Goal: Transaction & Acquisition: Obtain resource

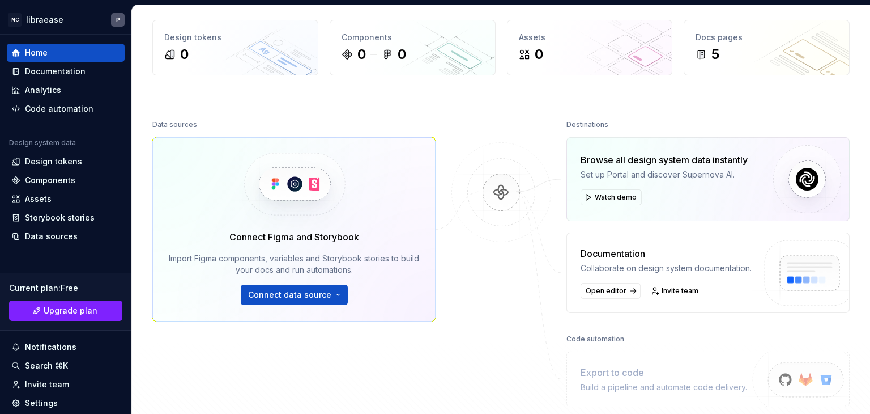
scroll to position [43, 0]
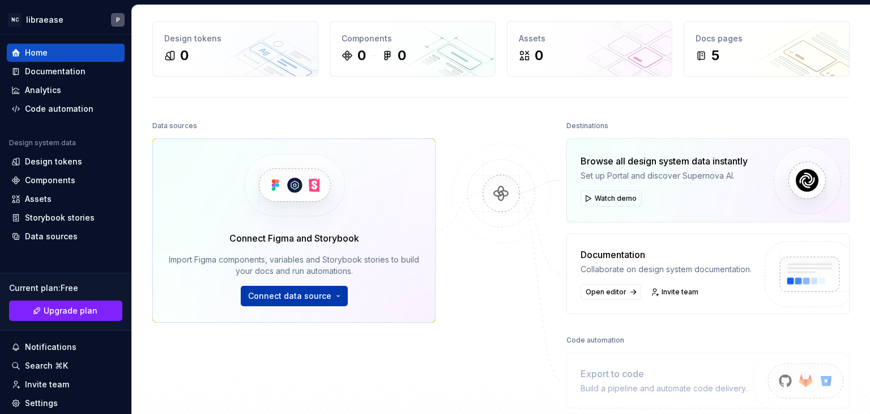
click at [320, 296] on span "Connect data source" at bounding box center [289, 295] width 83 height 11
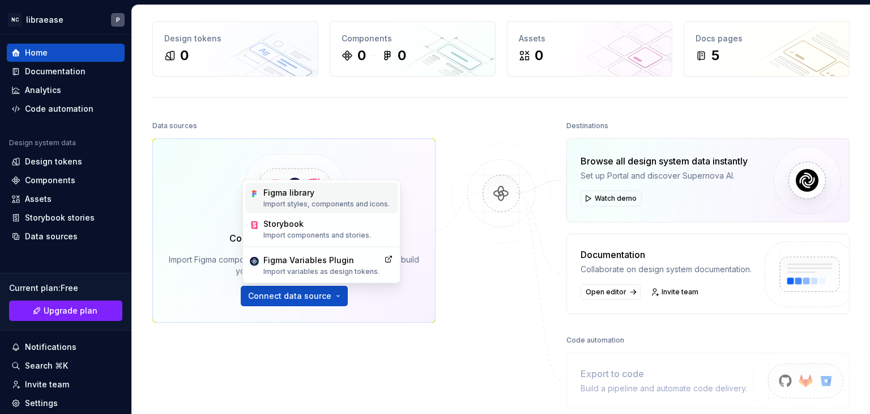
click at [307, 193] on div "Figma library" at bounding box center [327, 192] width 126 height 11
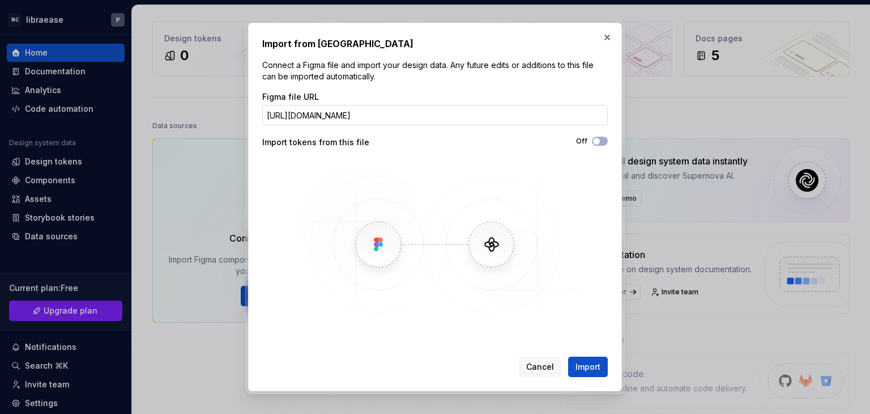
scroll to position [0, 94]
type input "[URL][DOMAIN_NAME]"
click at [591, 364] on span "Import" at bounding box center [588, 366] width 25 height 11
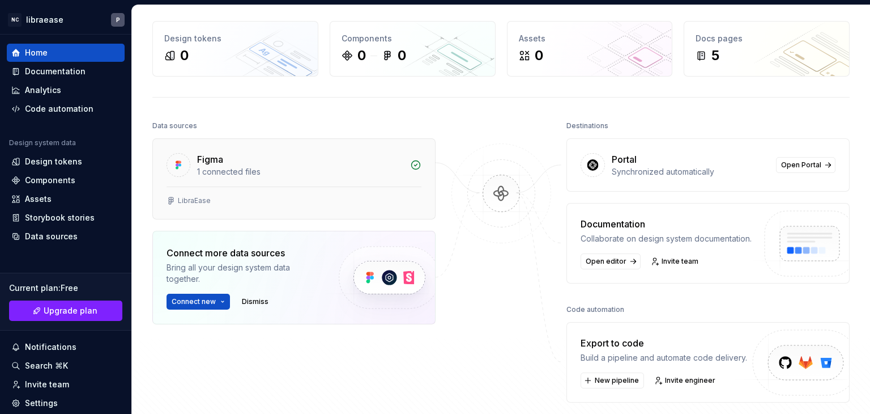
click at [276, 152] on div "Figma" at bounding box center [300, 159] width 206 height 14
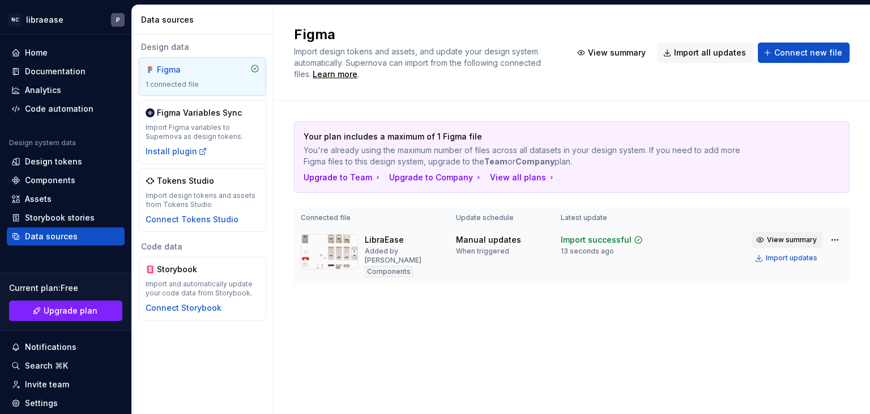
click at [794, 244] on button "View summary" at bounding box center [787, 240] width 71 height 16
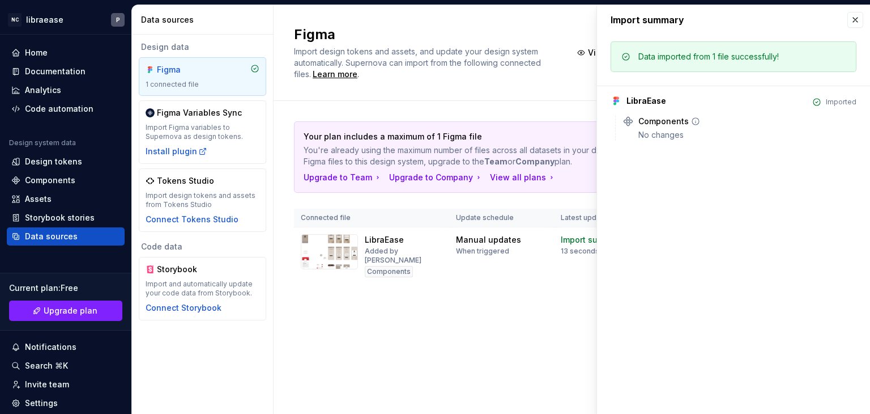
click at [665, 127] on div "Components No changes" at bounding box center [748, 128] width 218 height 25
click at [857, 22] on button "button" at bounding box center [856, 20] width 16 height 16
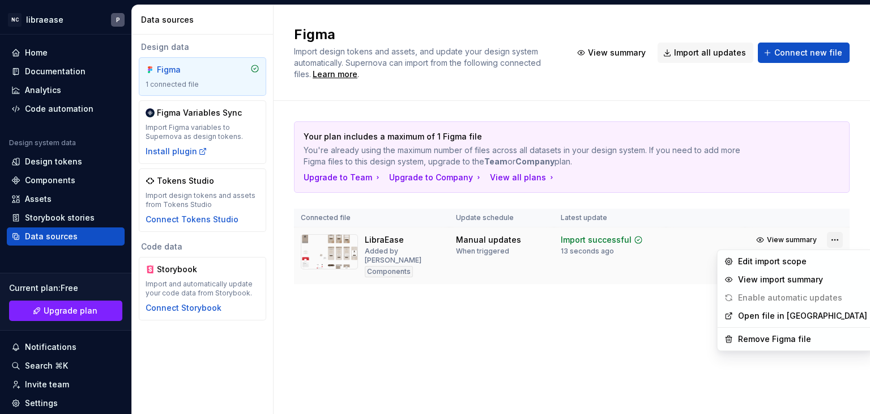
click at [836, 233] on html "NC libraease P Home Documentation Analytics Code automation Design system data …" at bounding box center [435, 207] width 870 height 414
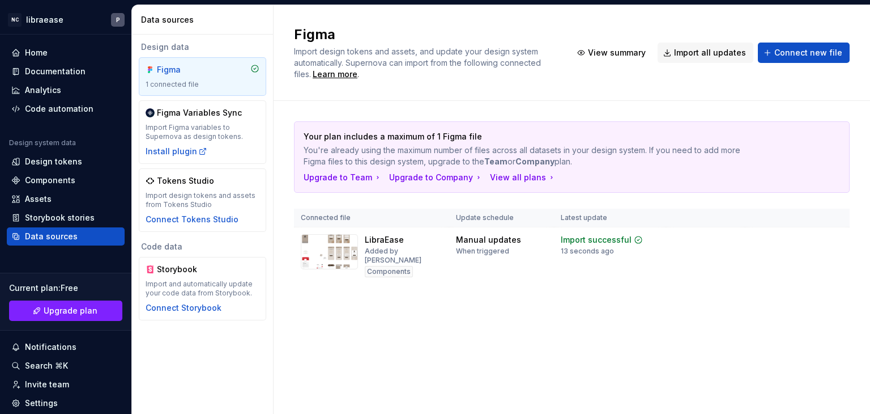
click at [676, 312] on html "NC libraease P Home Documentation Analytics Code automation Design system data …" at bounding box center [435, 207] width 870 height 414
click at [792, 257] on div "Import updates" at bounding box center [792, 257] width 52 height 9
click at [388, 245] on div "LibraEase Added by [PERSON_NAME] Components" at bounding box center [404, 255] width 78 height 43
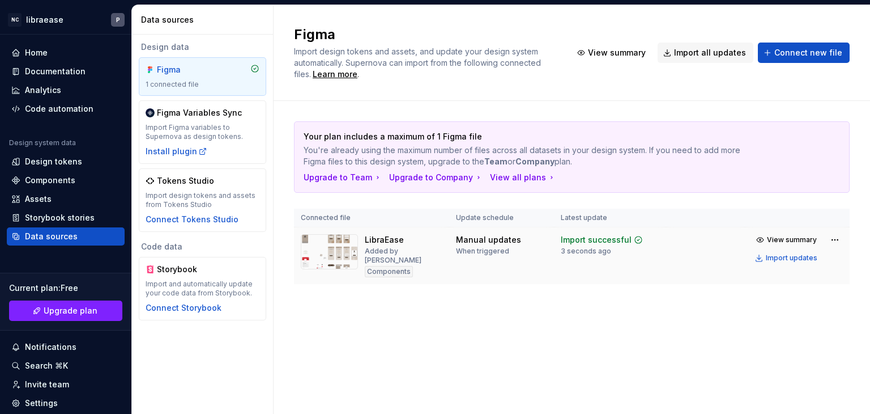
click at [417, 249] on div "Added by [PERSON_NAME]" at bounding box center [404, 256] width 78 height 18
click at [322, 252] on img at bounding box center [329, 251] width 57 height 35
click at [73, 107] on div "Code automation" at bounding box center [59, 108] width 69 height 11
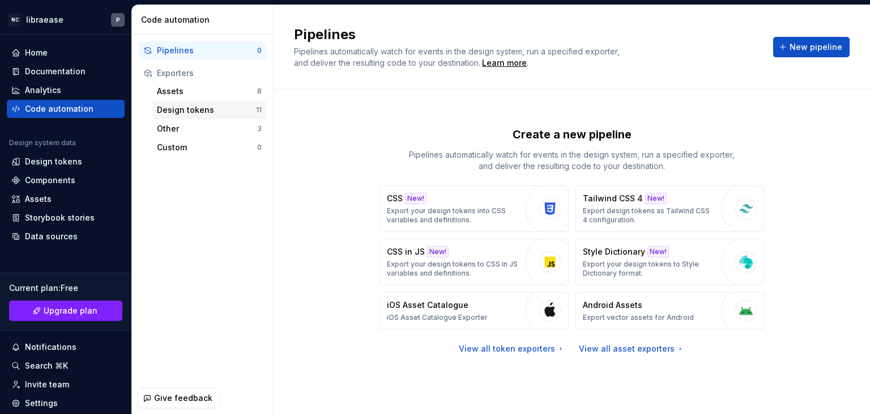
click at [222, 107] on div "Design tokens" at bounding box center [206, 109] width 99 height 11
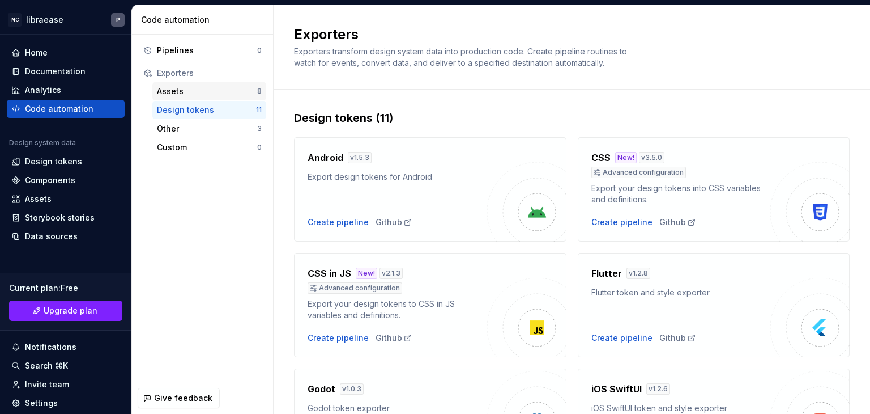
click at [173, 95] on div "Assets" at bounding box center [207, 91] width 100 height 11
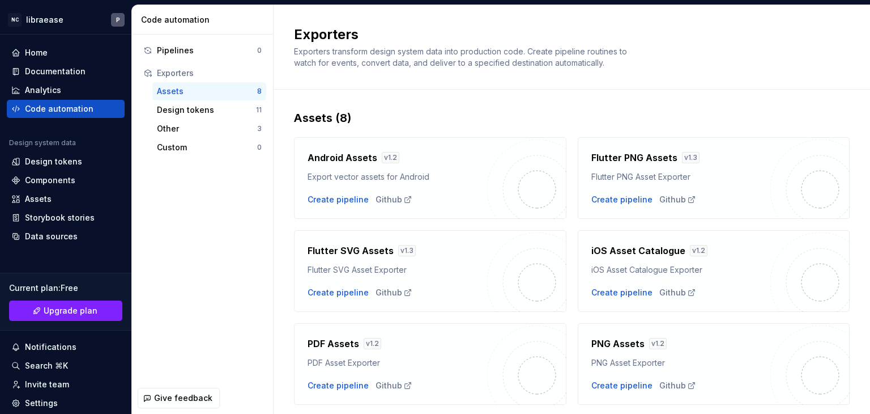
click at [173, 95] on div "Assets" at bounding box center [207, 91] width 100 height 11
click at [431, 262] on div "Flutter SVG Assets v 1.3 Flutter SVG Asset Exporter" at bounding box center [398, 260] width 180 height 32
click at [199, 128] on div "Other" at bounding box center [207, 128] width 100 height 11
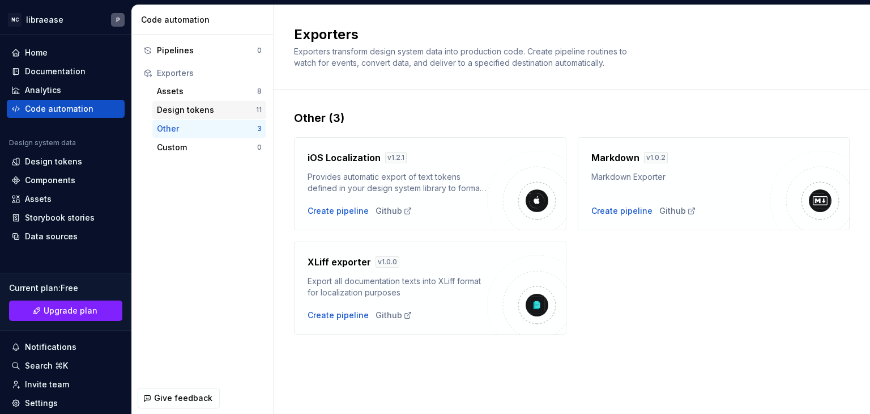
click at [195, 109] on div "Design tokens" at bounding box center [206, 109] width 99 height 11
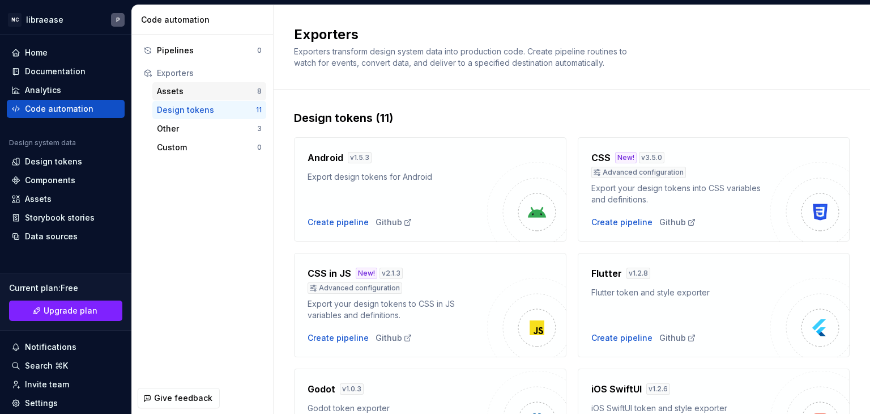
click at [198, 84] on div "Assets 8" at bounding box center [209, 91] width 114 height 18
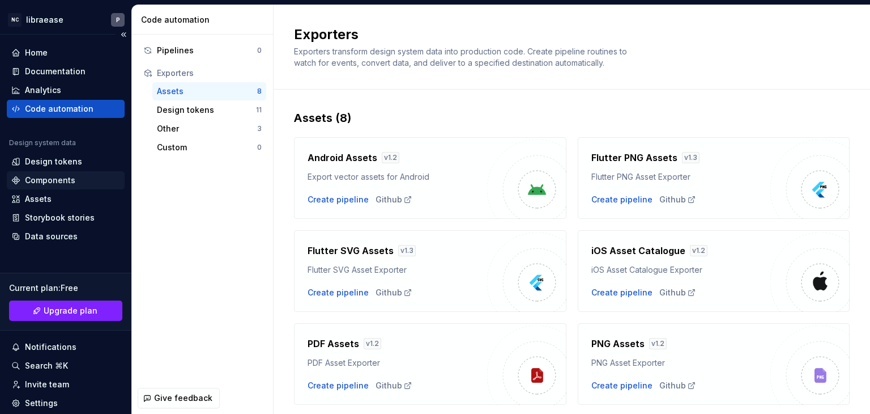
click at [68, 179] on div "Components" at bounding box center [50, 180] width 50 height 11
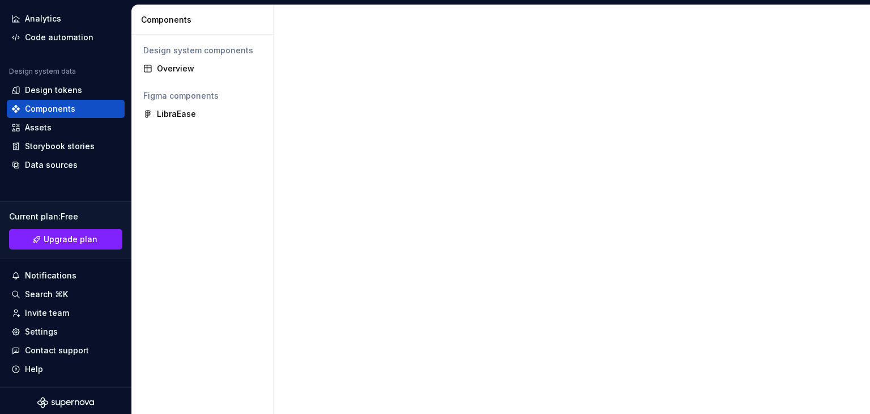
scroll to position [75, 0]
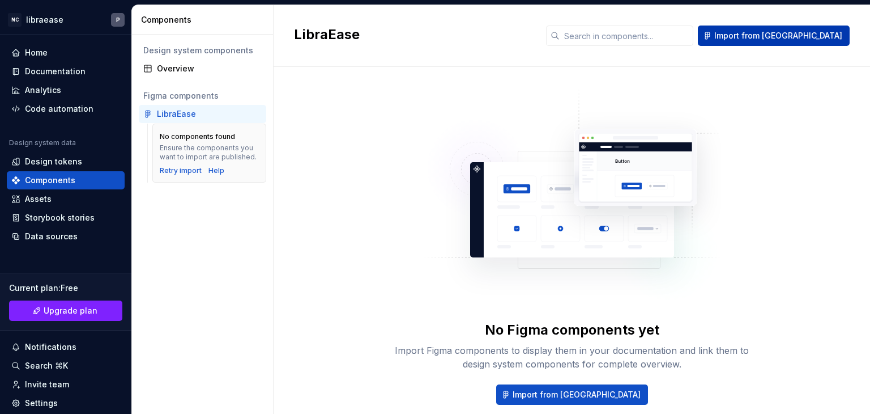
click at [820, 30] on span "Import from [GEOGRAPHIC_DATA]" at bounding box center [779, 35] width 128 height 11
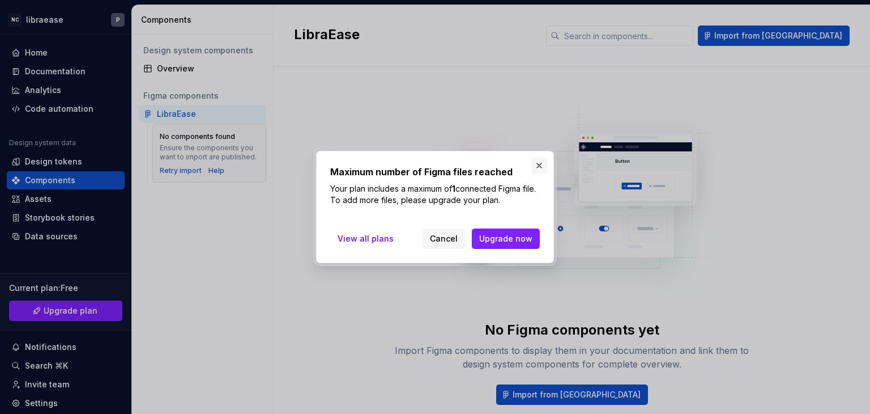
click at [538, 166] on button "button" at bounding box center [540, 166] width 16 height 16
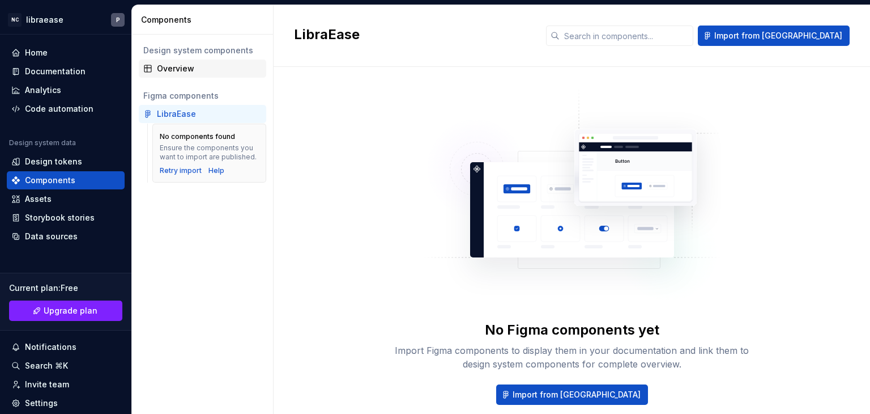
click at [173, 69] on div "Overview" at bounding box center [209, 68] width 105 height 11
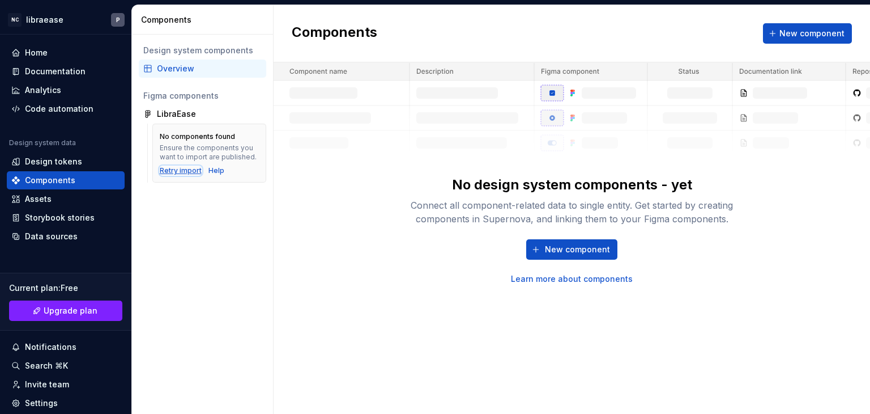
click at [184, 173] on div "Retry import" at bounding box center [181, 170] width 42 height 9
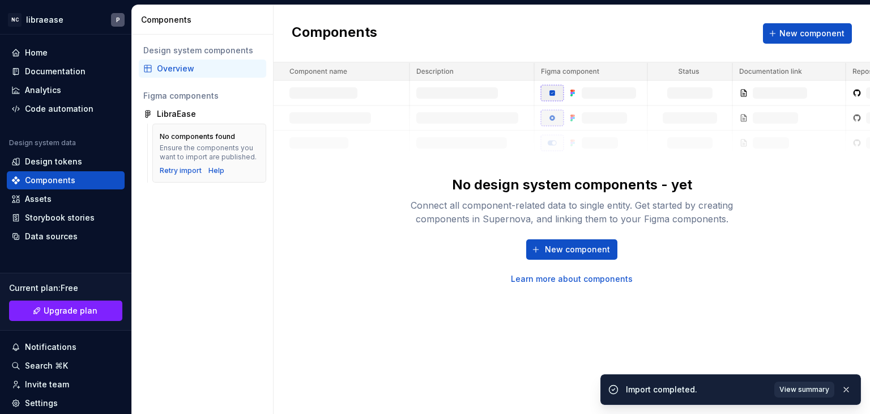
click at [805, 385] on span "View summary" at bounding box center [805, 389] width 50 height 9
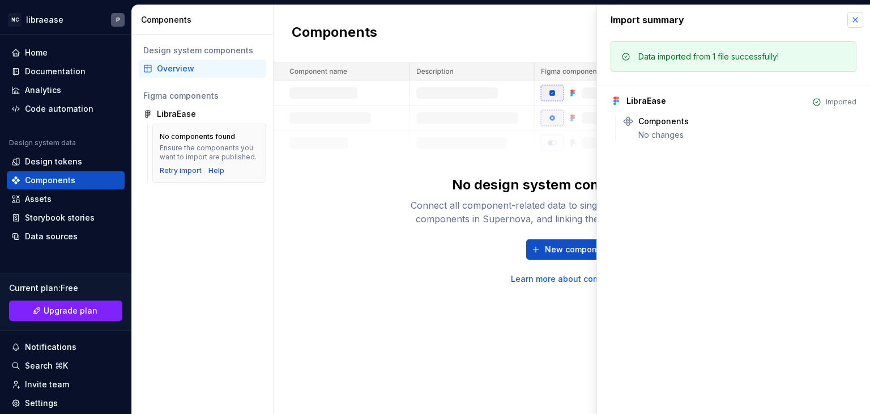
click at [855, 19] on button "button" at bounding box center [856, 20] width 16 height 16
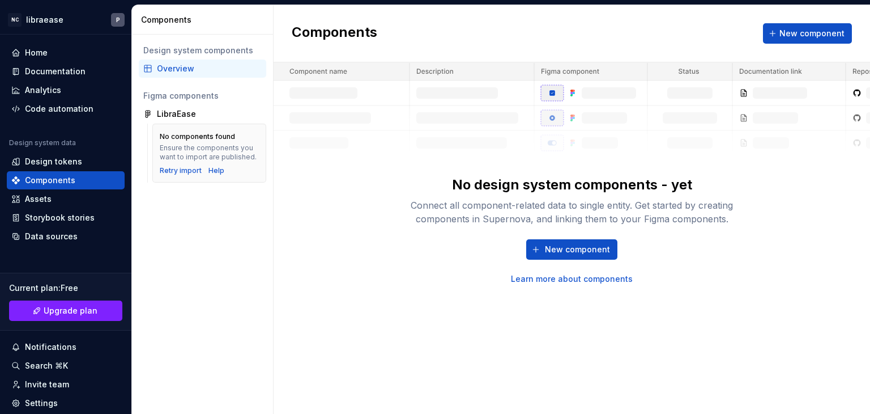
click at [541, 278] on link "Learn more about components" at bounding box center [572, 278] width 122 height 11
click at [20, 46] on div "Home" at bounding box center [66, 53] width 118 height 18
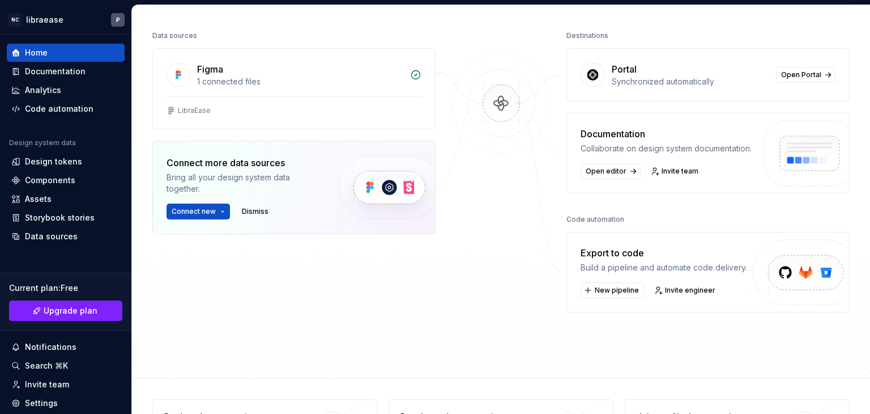
scroll to position [131, 0]
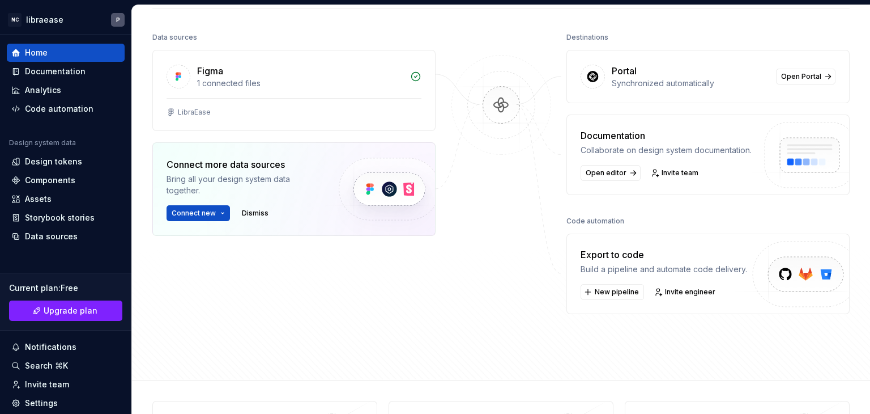
click at [673, 255] on div "Export to code" at bounding box center [664, 255] width 167 height 14
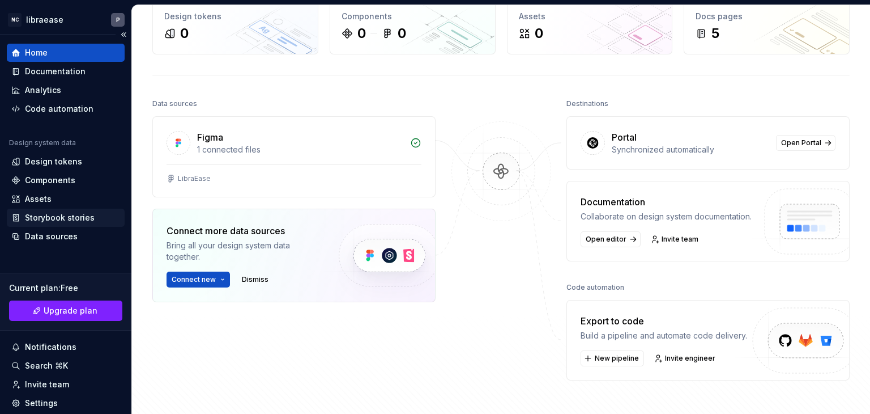
scroll to position [75, 0]
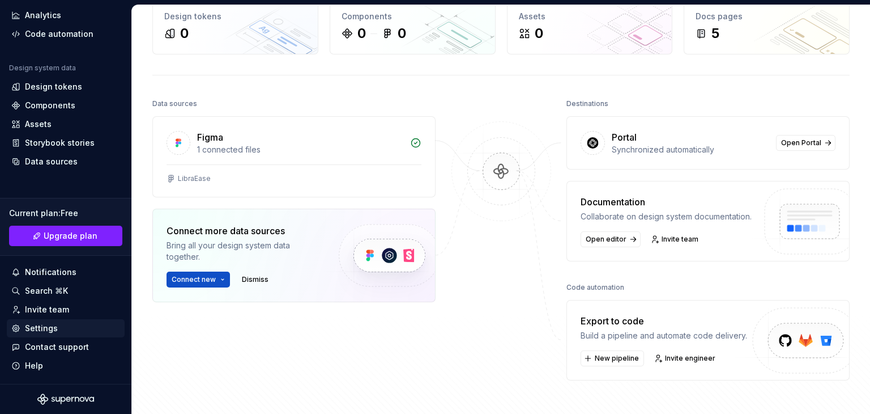
click at [32, 324] on div "Settings" at bounding box center [41, 327] width 33 height 11
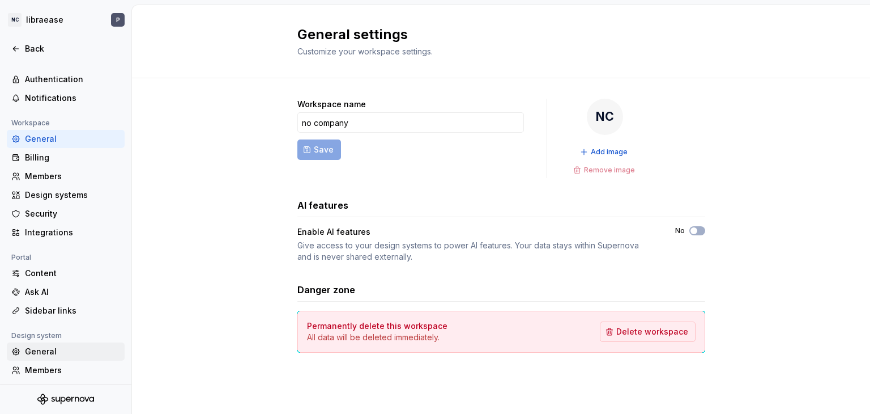
scroll to position [29, 0]
click at [64, 232] on div "Integrations" at bounding box center [72, 229] width 95 height 11
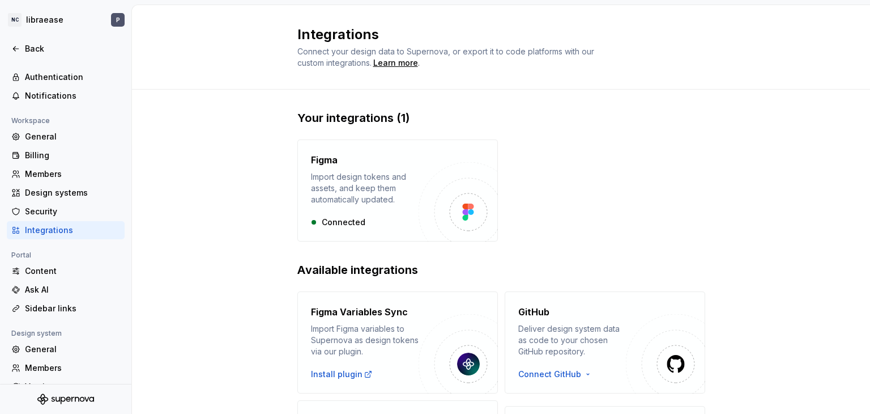
scroll to position [38, 0]
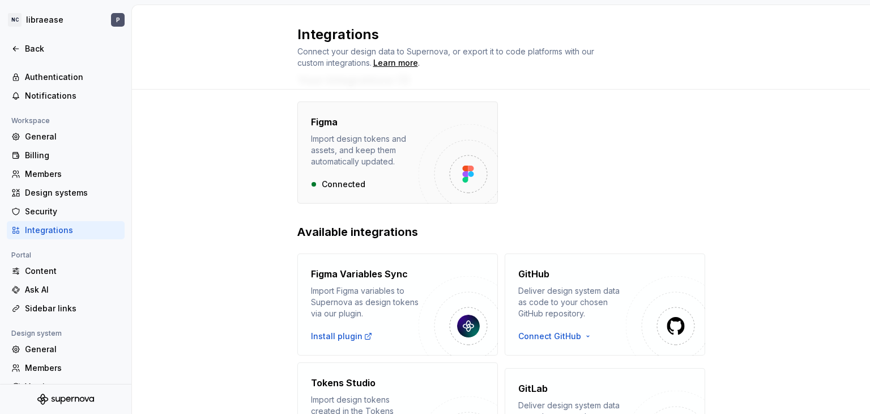
click at [395, 151] on div "Import design tokens and assets, and keep them automatically updated." at bounding box center [365, 150] width 108 height 34
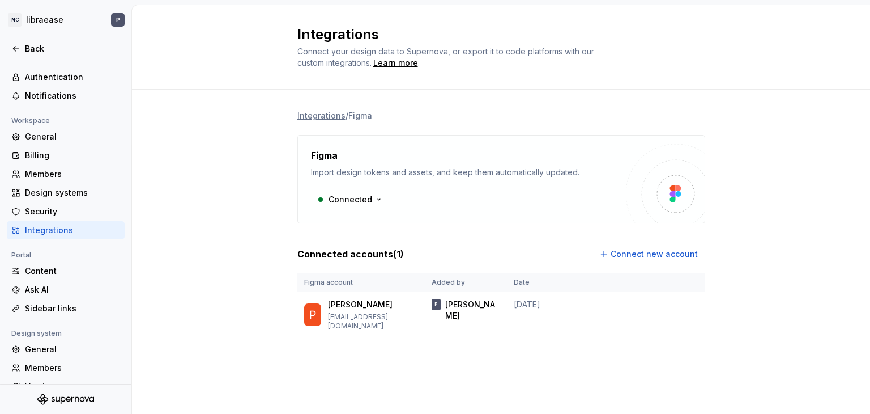
click at [415, 170] on div "Import design tokens and assets, and keep them automatically updated." at bounding box center [468, 172] width 315 height 11
click at [392, 155] on div "Figma" at bounding box center [468, 155] width 315 height 14
click at [377, 206] on html "NC libraease P Back Account Profile Authentication Notifications Workspace Gene…" at bounding box center [435, 207] width 870 height 414
click at [444, 193] on html "NC libraease P Back Account Profile Authentication Notifications Workspace Gene…" at bounding box center [435, 207] width 870 height 414
click at [462, 156] on div "Figma" at bounding box center [468, 155] width 315 height 14
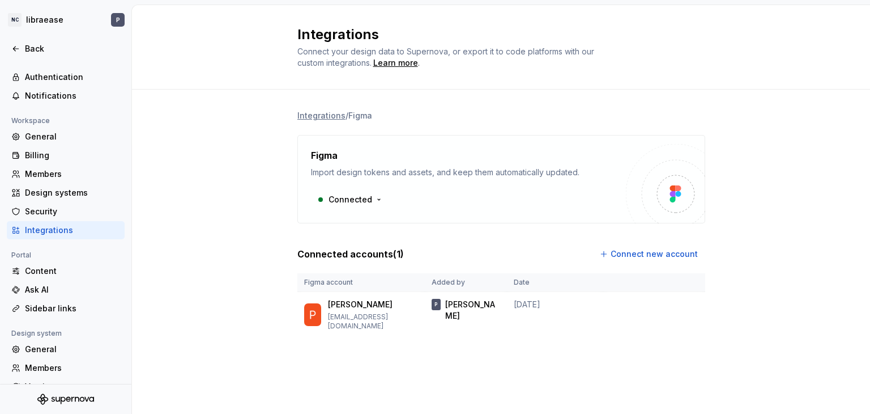
click at [462, 156] on div "Figma" at bounding box center [468, 155] width 315 height 14
click at [346, 154] on div "Figma" at bounding box center [468, 155] width 315 height 14
click at [305, 151] on div "Figma Import design tokens and assets, and keep them automatically updated. Con…" at bounding box center [502, 179] width 408 height 88
click at [406, 312] on p "[EMAIL_ADDRESS][DOMAIN_NAME]" at bounding box center [373, 321] width 90 height 18
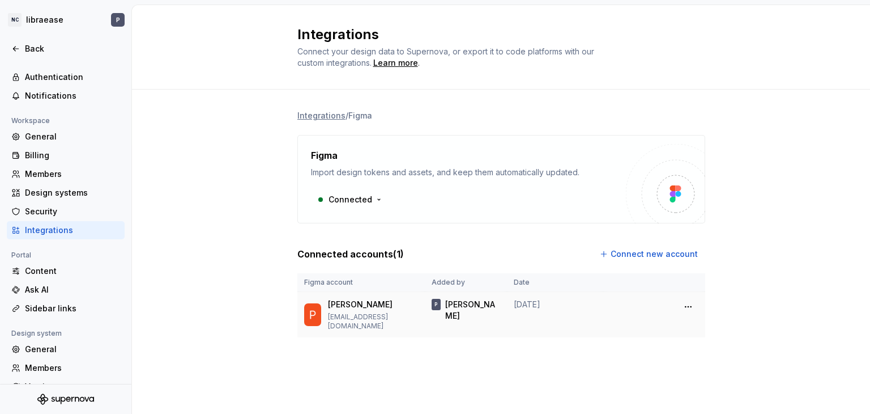
click at [450, 315] on td "P [PERSON_NAME]" at bounding box center [466, 315] width 82 height 46
click at [431, 207] on div "Connected" at bounding box center [468, 199] width 315 height 20
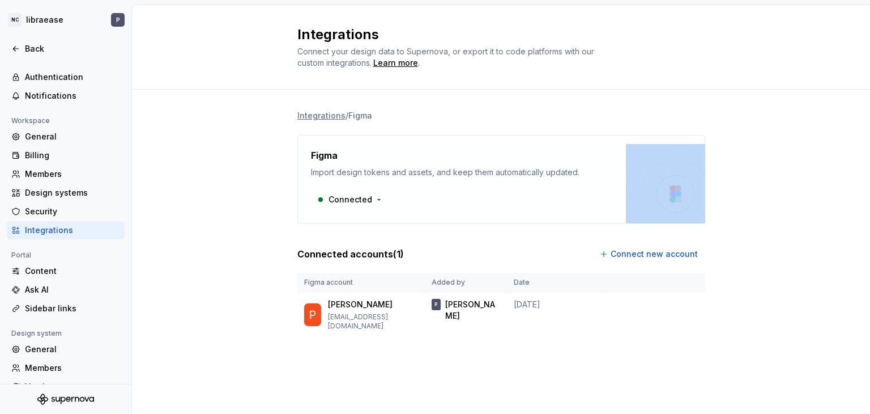
click at [431, 207] on div "Connected" at bounding box center [468, 199] width 315 height 20
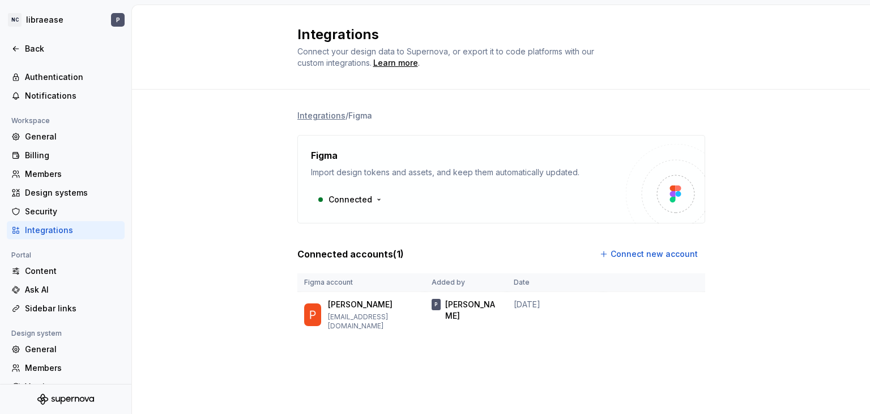
click at [508, 190] on div "Connected" at bounding box center [468, 199] width 315 height 20
click at [505, 180] on div "Figma Import design tokens and assets, and keep them automatically updated. Con…" at bounding box center [468, 178] width 315 height 61
click at [689, 307] on html "NC libraease P Back Account Profile Authentication Notifications Workspace Gene…" at bounding box center [435, 207] width 870 height 414
click at [614, 337] on html "NC libraease P Back Account Profile Authentication Notifications Workspace Gene…" at bounding box center [435, 207] width 870 height 414
click at [497, 308] on div "P [PERSON_NAME]" at bounding box center [466, 310] width 69 height 23
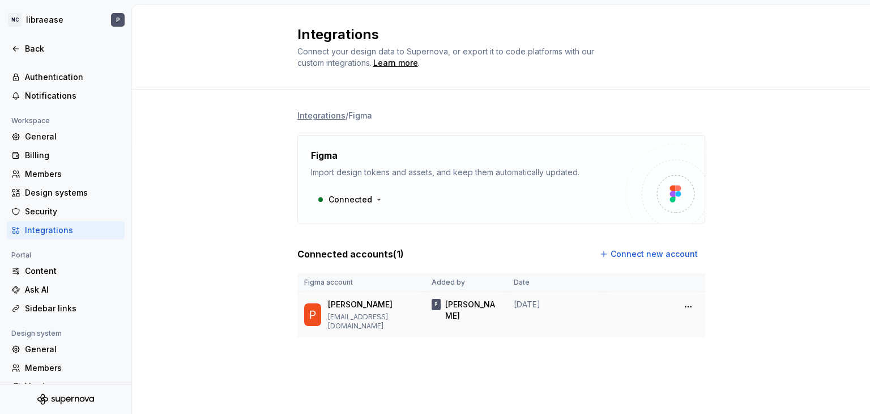
click at [497, 308] on div "P [PERSON_NAME]" at bounding box center [466, 310] width 69 height 23
click at [305, 313] on img at bounding box center [313, 314] width 18 height 23
click at [359, 122] on div "Integrations / Figma Figma Import design tokens and assets, and keep them autom…" at bounding box center [502, 223] width 408 height 227
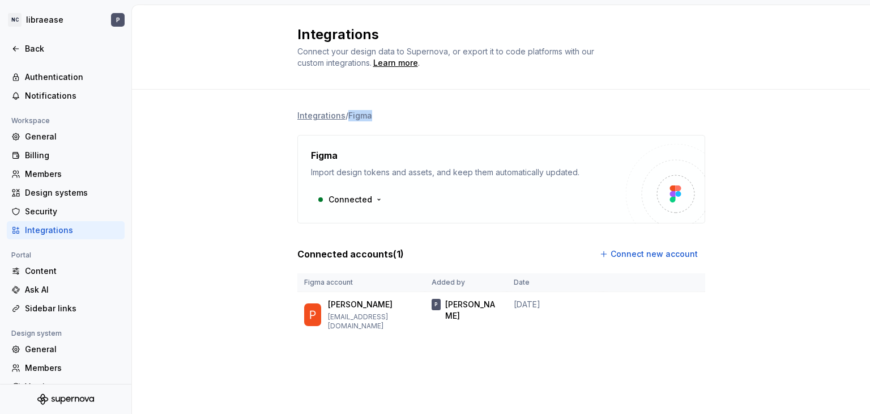
click at [359, 122] on div "Integrations / Figma Figma Import design tokens and assets, and keep them autom…" at bounding box center [502, 223] width 408 height 227
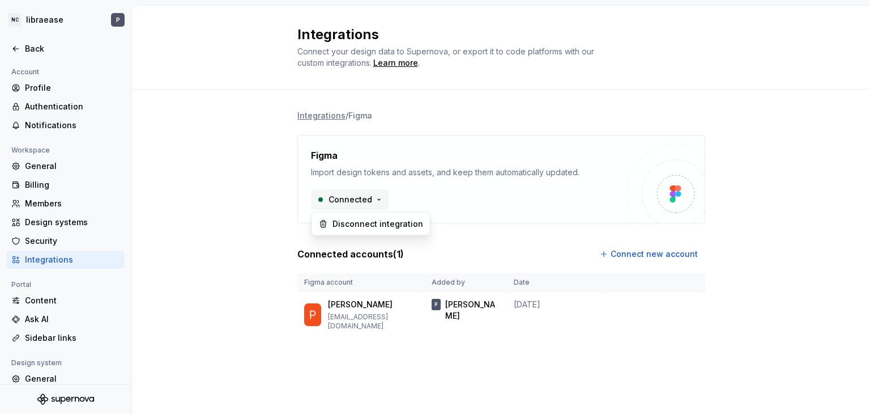
click at [376, 197] on html "NC libraease P Back Account Profile Authentication Notifications Workspace Gene…" at bounding box center [435, 207] width 870 height 414
click at [453, 190] on html "NC libraease P Back Account Profile Authentication Notifications Workspace Gene…" at bounding box center [435, 207] width 870 height 414
click at [57, 202] on div "Members" at bounding box center [72, 203] width 95 height 11
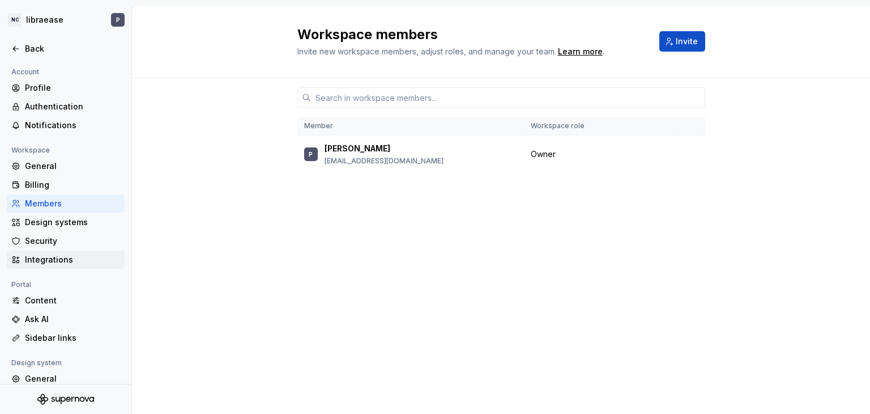
click at [59, 254] on div "Integrations" at bounding box center [72, 259] width 95 height 11
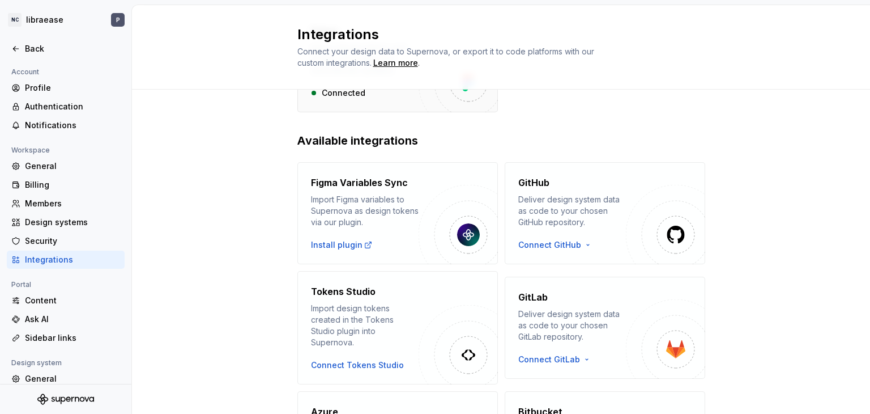
scroll to position [129, 0]
click at [343, 241] on div "Install plugin" at bounding box center [342, 244] width 62 height 11
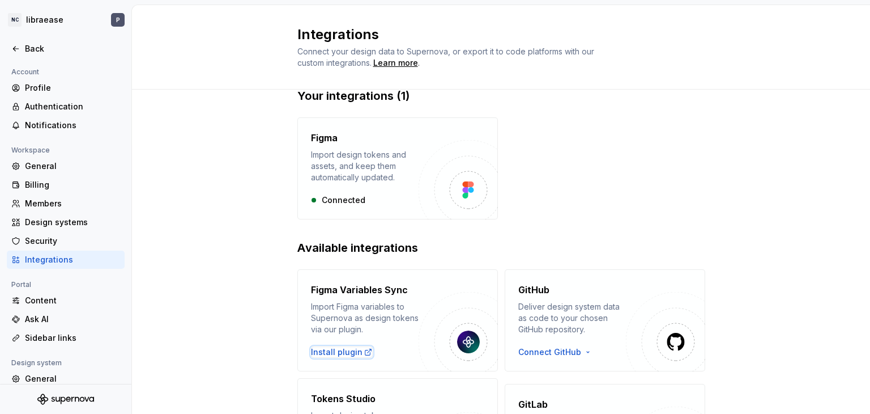
scroll to position [0, 0]
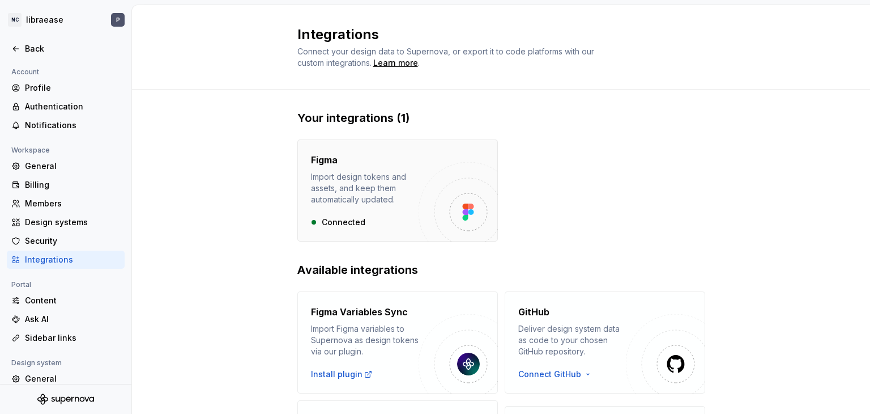
click at [445, 155] on div "Figma Import design tokens and assets, and keep them automatically updated. Con…" at bounding box center [398, 190] width 201 height 102
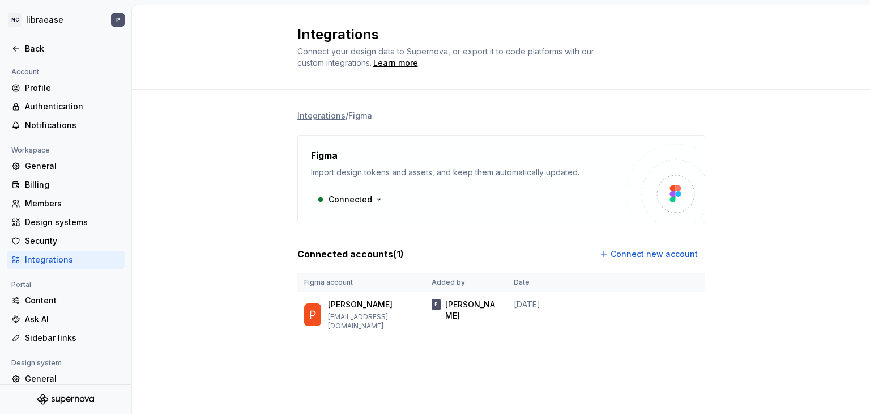
click at [445, 155] on div "Figma" at bounding box center [468, 155] width 315 height 14
click at [426, 157] on div "Figma" at bounding box center [468, 155] width 315 height 14
click at [673, 193] on img at bounding box center [676, 193] width 12 height 17
click at [360, 155] on div "Figma" at bounding box center [468, 155] width 315 height 14
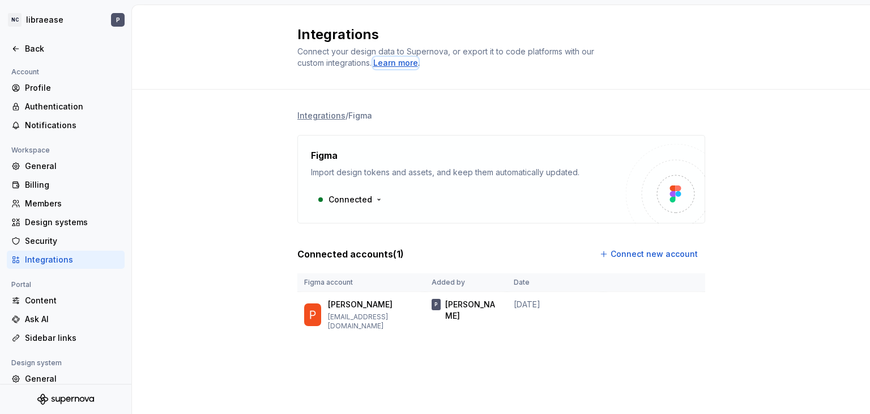
click at [409, 62] on div "Learn more" at bounding box center [395, 62] width 45 height 11
click at [689, 307] on html "NC libraease P Back Account Profile Authentication Notifications Workspace Gene…" at bounding box center [435, 207] width 870 height 414
click at [703, 332] on div "Edit connection" at bounding box center [738, 330] width 79 height 11
click at [42, 84] on div "Profile" at bounding box center [72, 87] width 95 height 11
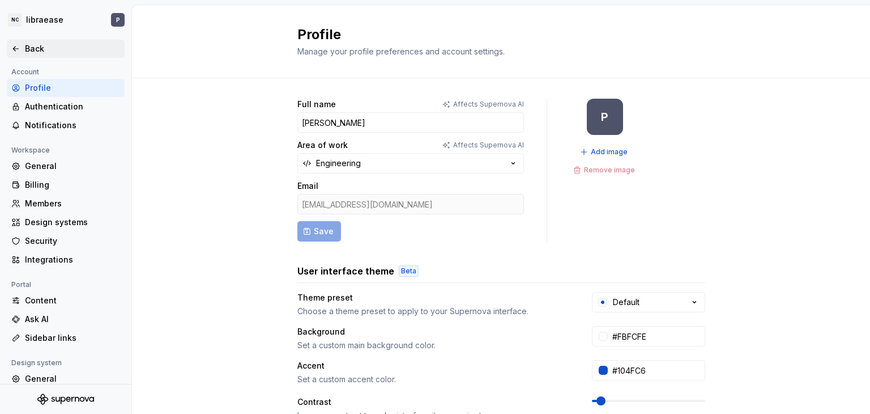
click at [16, 49] on icon at bounding box center [15, 48] width 9 height 9
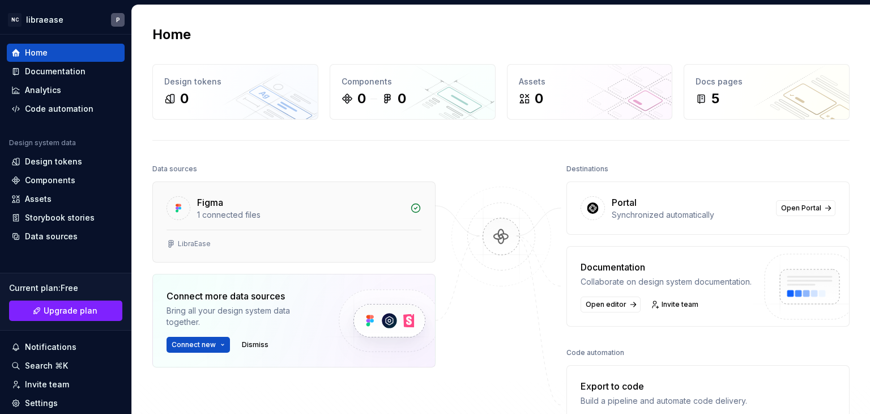
click at [245, 209] on div "1 connected files" at bounding box center [300, 214] width 206 height 11
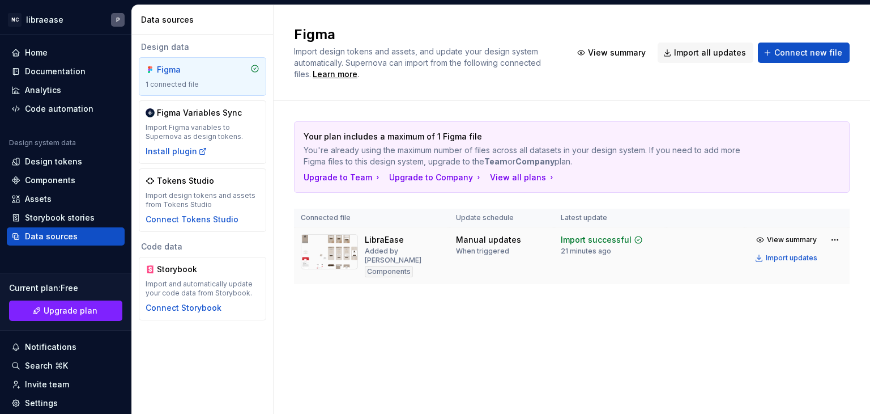
click at [341, 248] on img at bounding box center [329, 251] width 57 height 35
click at [699, 57] on span "Import all updates" at bounding box center [710, 52] width 72 height 11
click at [703, 52] on span "Import all updates" at bounding box center [710, 52] width 72 height 11
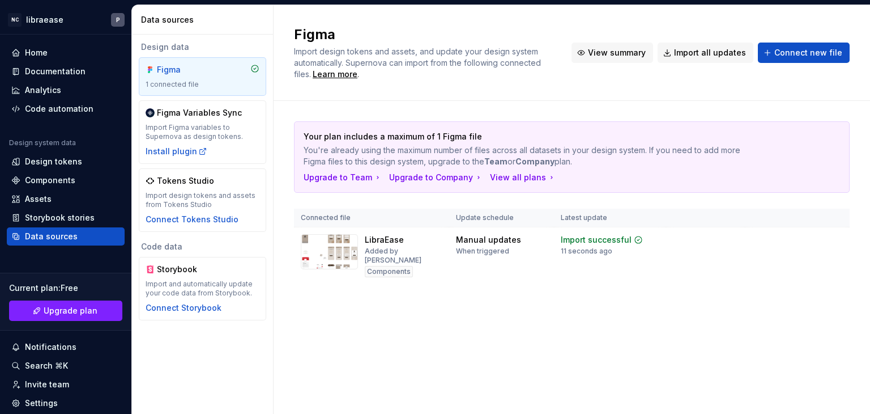
click at [617, 53] on span "View summary" at bounding box center [617, 52] width 58 height 11
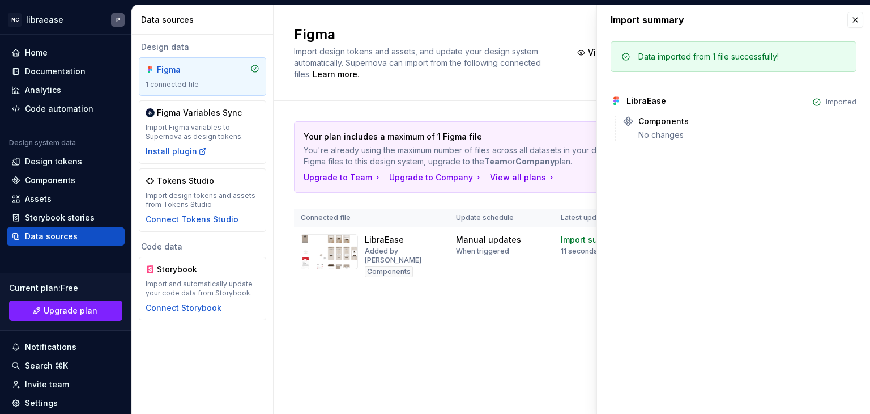
click at [707, 53] on div "Data imported from 1 file successfully!" at bounding box center [709, 56] width 141 height 11
click at [852, 15] on button "button" at bounding box center [856, 20] width 16 height 16
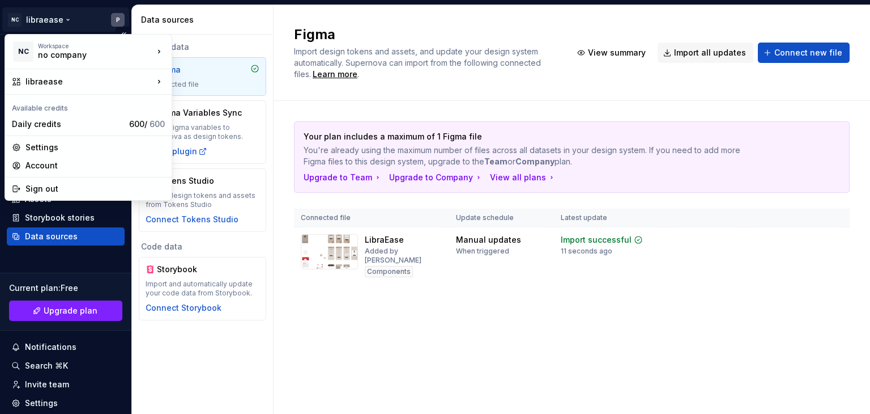
click at [65, 19] on html "NC libraease P Home Documentation Analytics Code automation Design system data …" at bounding box center [435, 207] width 870 height 414
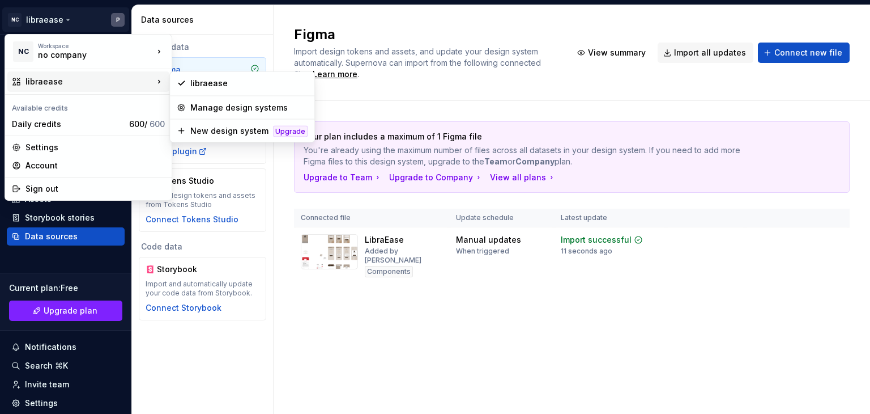
click at [69, 76] on div "libraease" at bounding box center [90, 81] width 128 height 11
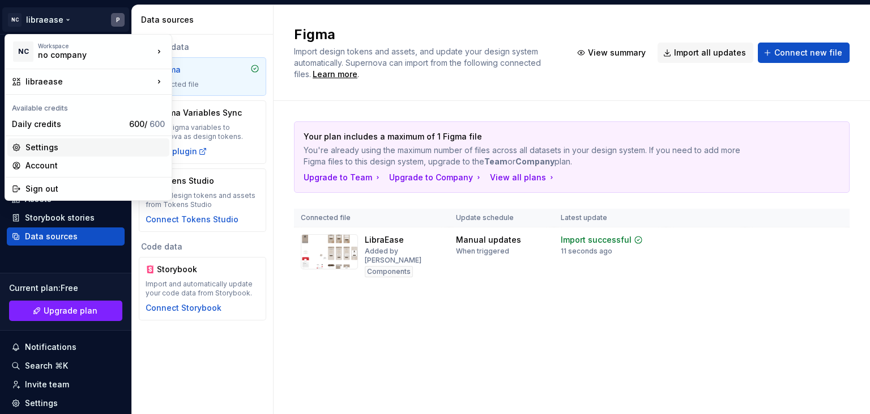
click at [59, 151] on div "Settings" at bounding box center [95, 147] width 139 height 11
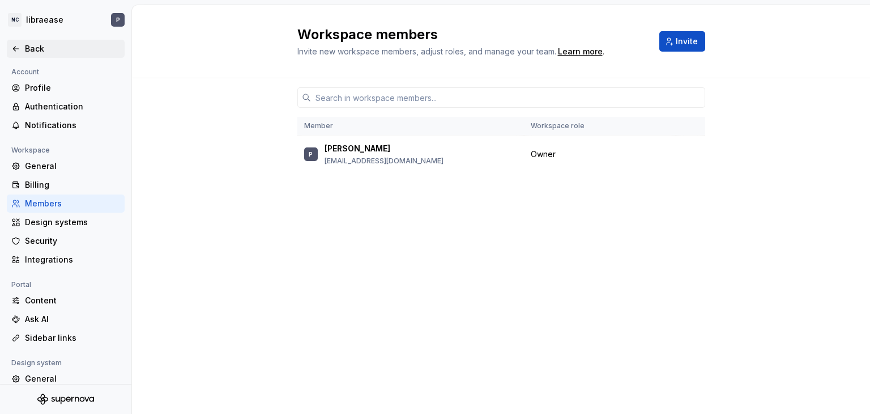
click at [9, 44] on div "Back" at bounding box center [66, 49] width 118 height 18
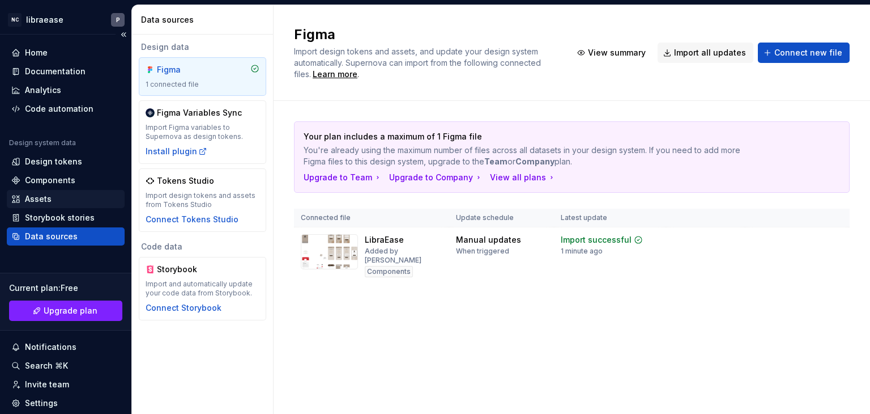
click at [75, 201] on div "Assets" at bounding box center [65, 198] width 109 height 11
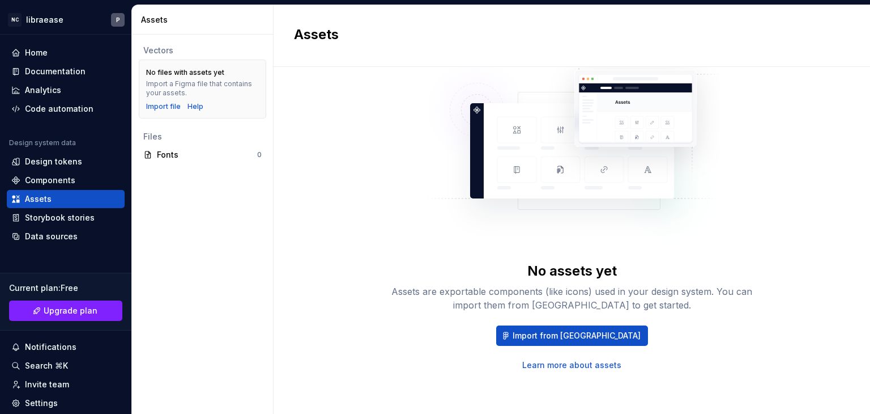
scroll to position [58, 0]
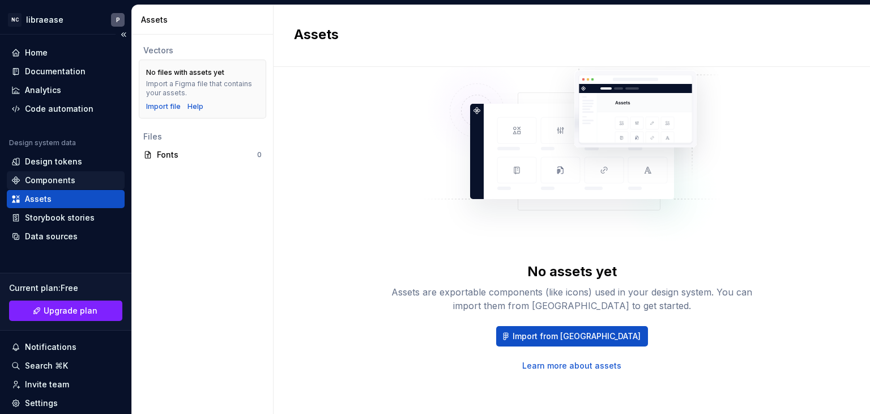
click at [74, 179] on div "Components" at bounding box center [65, 180] width 109 height 11
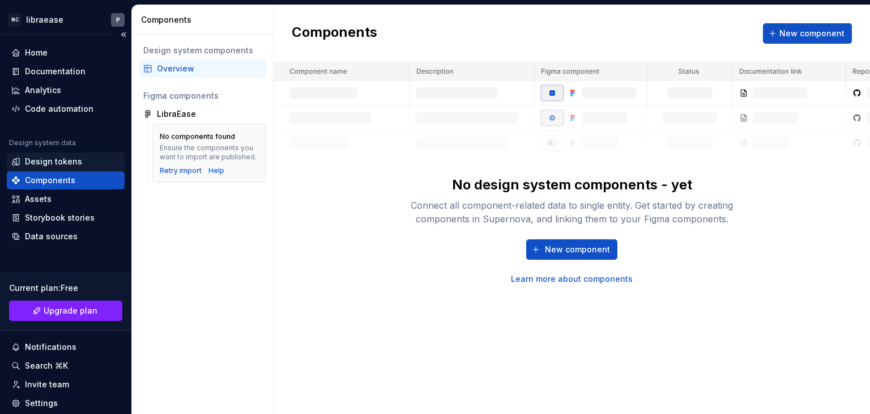
click at [66, 159] on div "Design tokens" at bounding box center [53, 161] width 57 height 11
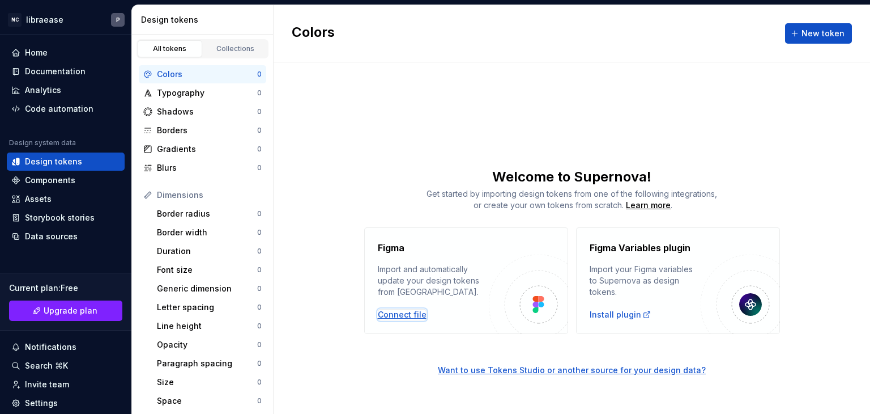
click at [401, 315] on div "Connect file" at bounding box center [402, 314] width 49 height 11
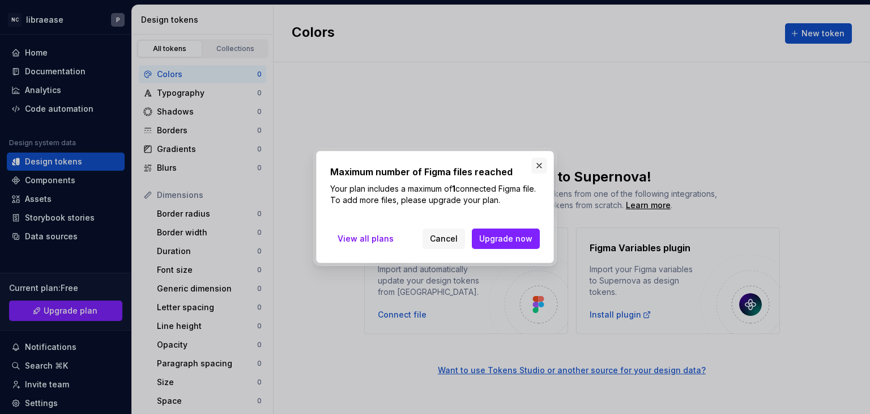
click at [539, 165] on button "button" at bounding box center [540, 166] width 16 height 16
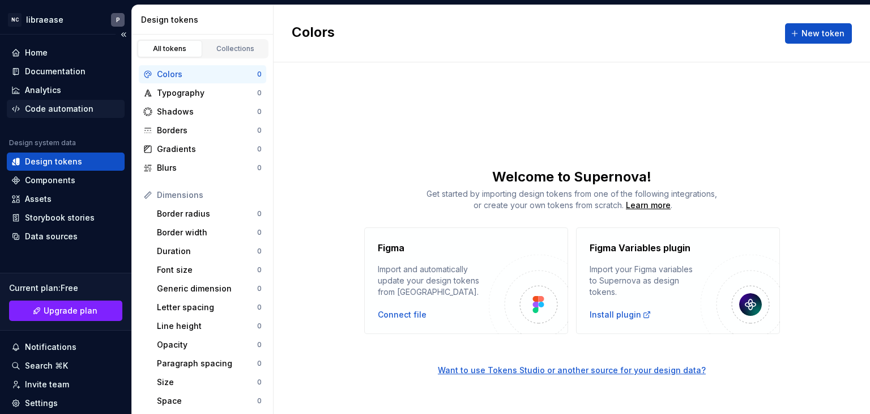
click at [54, 105] on div "Code automation" at bounding box center [59, 108] width 69 height 11
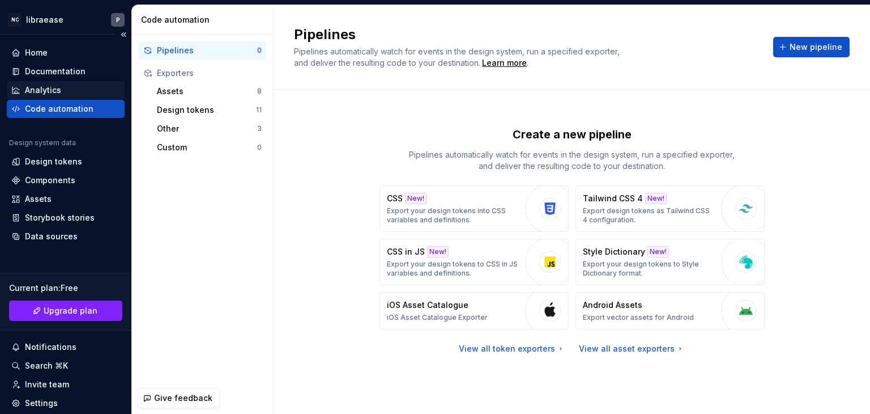
click at [61, 94] on div "Analytics" at bounding box center [65, 89] width 109 height 11
click at [60, 85] on div "Analytics" at bounding box center [43, 89] width 36 height 11
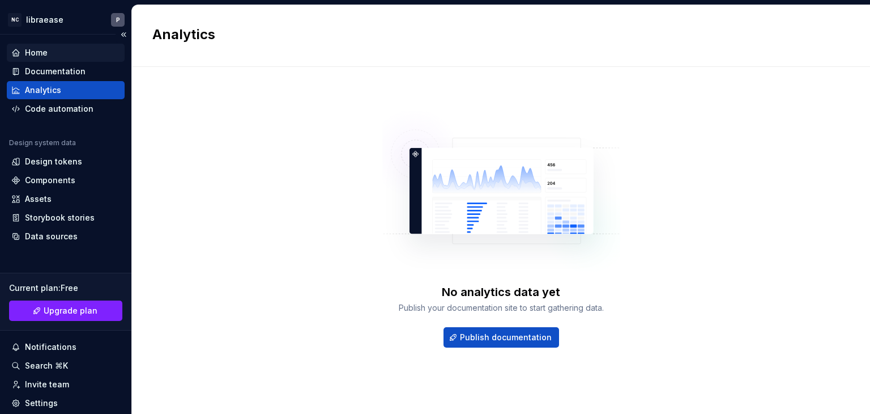
click at [74, 60] on div "Home" at bounding box center [66, 53] width 118 height 18
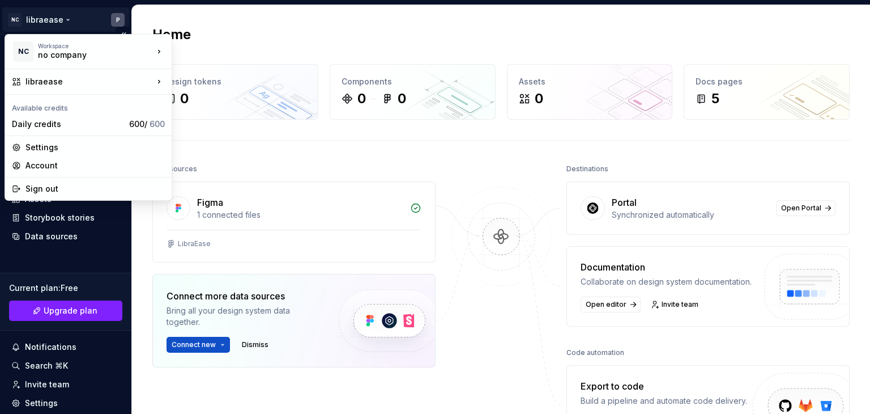
click at [52, 16] on html "NC libraease P Home Documentation Analytics Code automation Design system data …" at bounding box center [435, 207] width 870 height 414
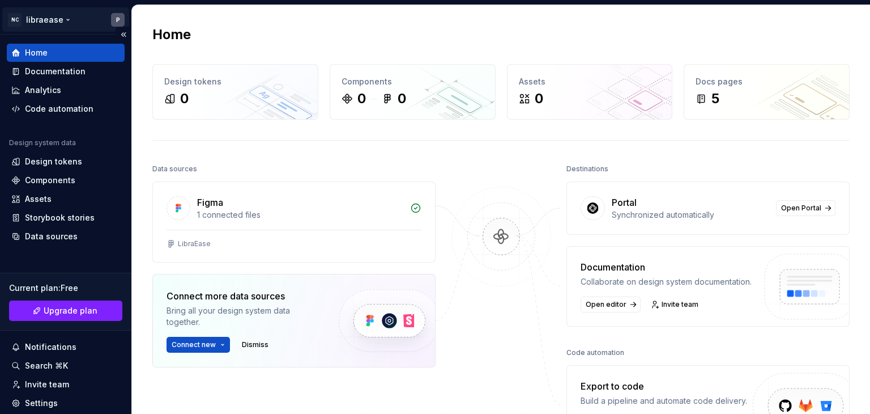
click at [52, 16] on html "NC libraease P Home Documentation Analytics Code automation Design system data …" at bounding box center [435, 207] width 870 height 414
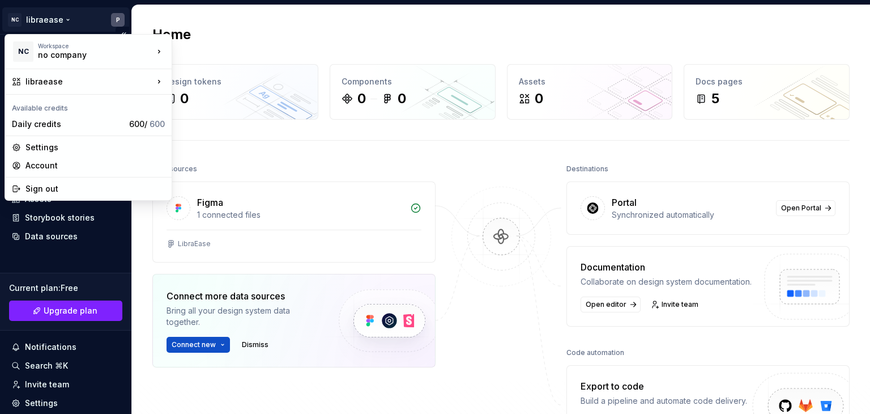
click at [65, 14] on html "NC libraease P Home Documentation Analytics Code automation Design system data …" at bounding box center [435, 207] width 870 height 414
click at [78, 164] on div "Account" at bounding box center [95, 165] width 139 height 11
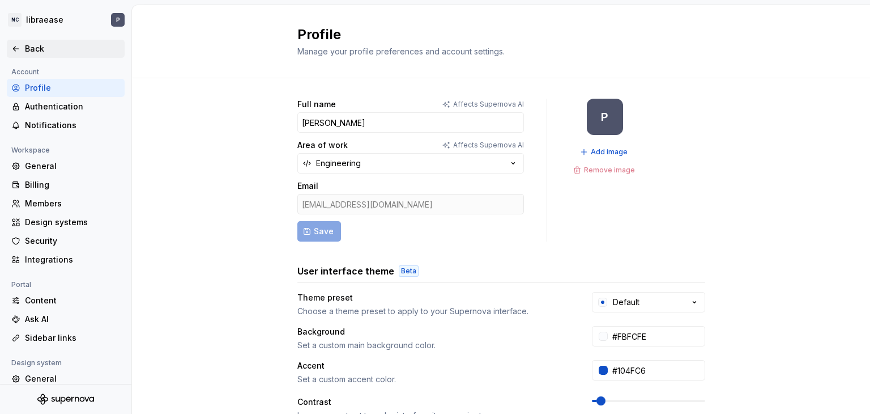
click at [16, 48] on icon at bounding box center [15, 48] width 9 height 9
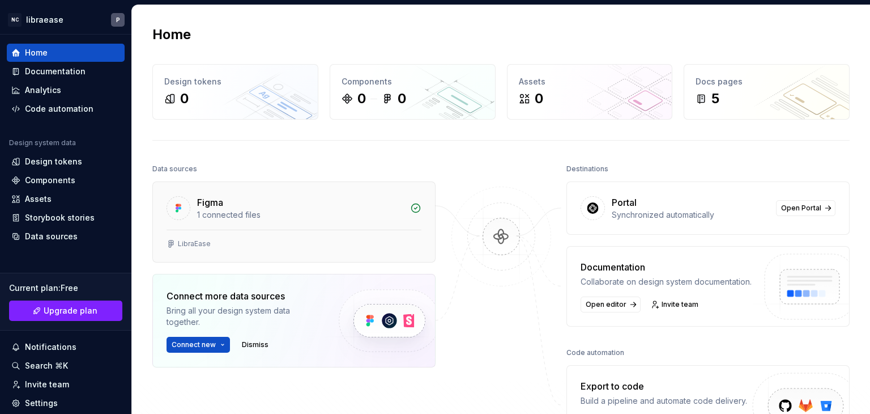
click at [254, 207] on div "Figma" at bounding box center [300, 203] width 206 height 14
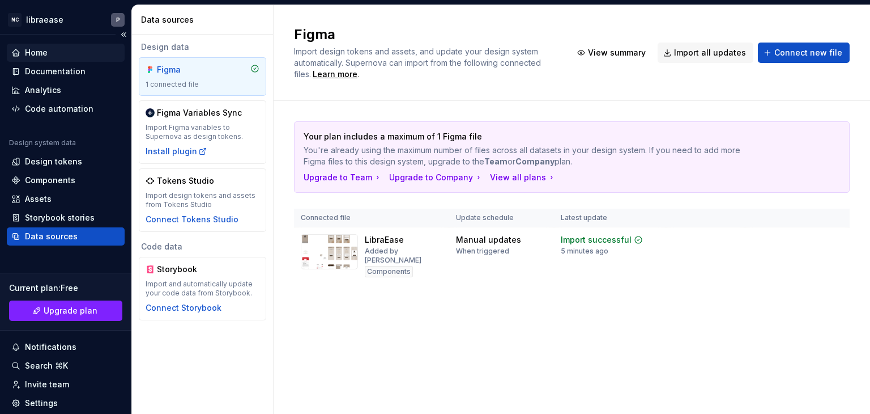
click at [43, 55] on div "Home" at bounding box center [36, 52] width 23 height 11
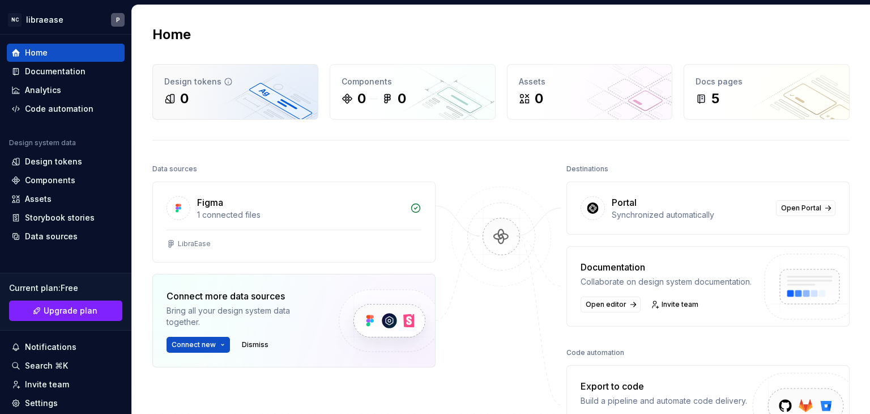
click at [229, 98] on div "0" at bounding box center [235, 99] width 142 height 18
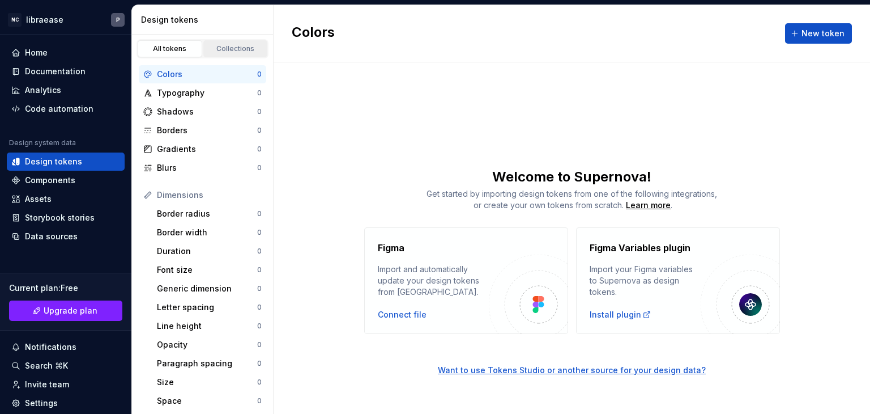
click at [231, 49] on div "Collections" at bounding box center [235, 48] width 57 height 9
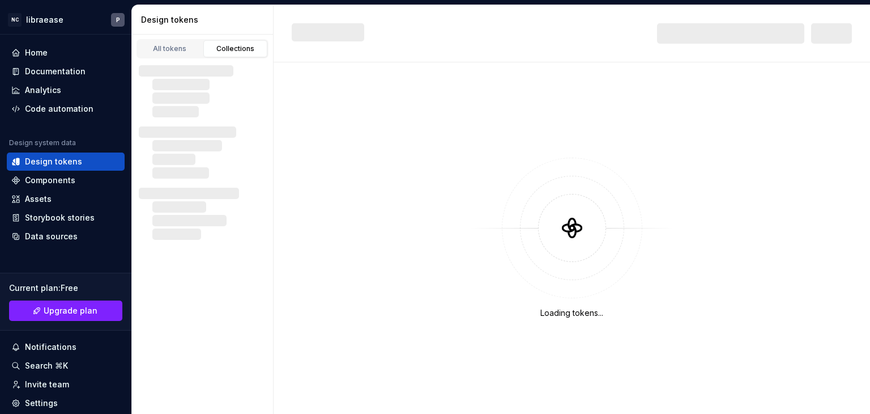
click at [231, 49] on div "Collections" at bounding box center [235, 48] width 57 height 9
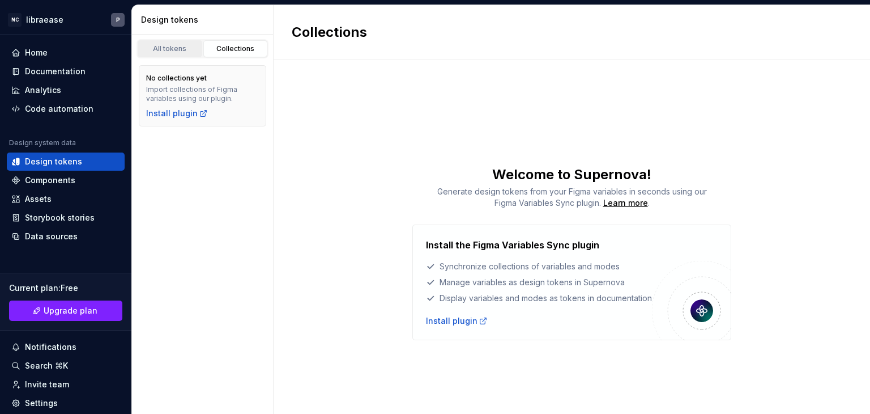
click at [169, 52] on div "All tokens" at bounding box center [170, 48] width 57 height 9
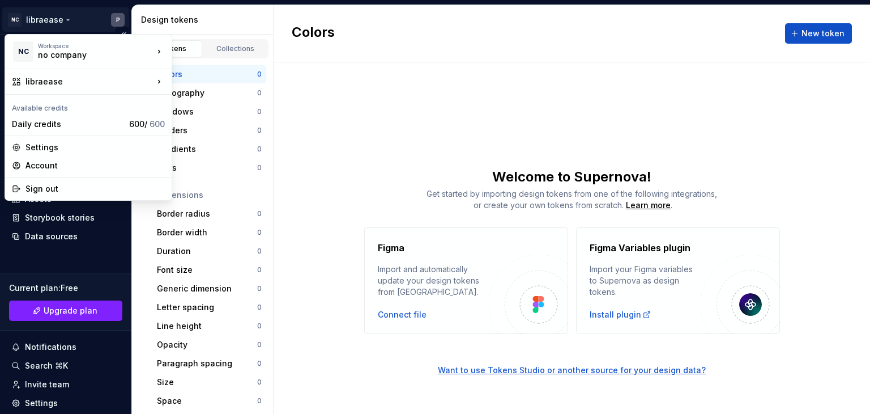
click at [65, 20] on html "NC libraease P Home Documentation Analytics Code automation Design system data …" at bounding box center [435, 207] width 870 height 414
click at [56, 11] on html "NC libraease P Home Documentation Analytics Code automation Design system data …" at bounding box center [435, 207] width 870 height 414
click at [60, 18] on html "NC libraease P Home Documentation Analytics Code automation Design system data …" at bounding box center [435, 207] width 870 height 414
click at [156, 50] on icon at bounding box center [159, 51] width 11 height 11
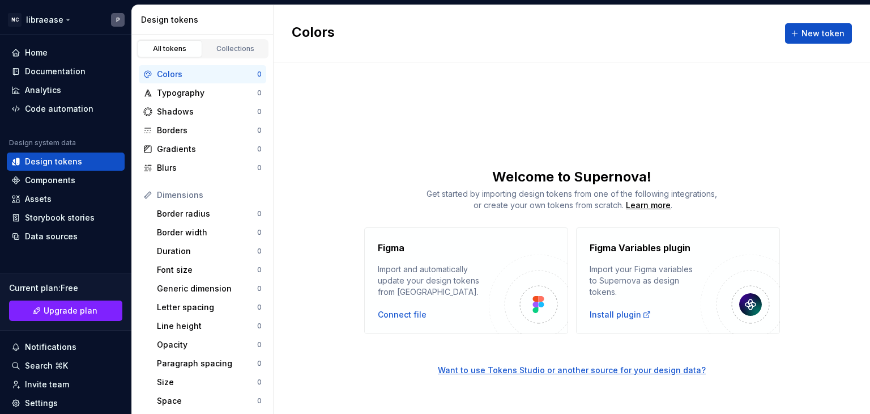
click at [69, 19] on html "NC libraease P Home Documentation Analytics Code automation Design system data …" at bounding box center [435, 207] width 870 height 414
click at [52, 51] on div "Home" at bounding box center [65, 52] width 109 height 11
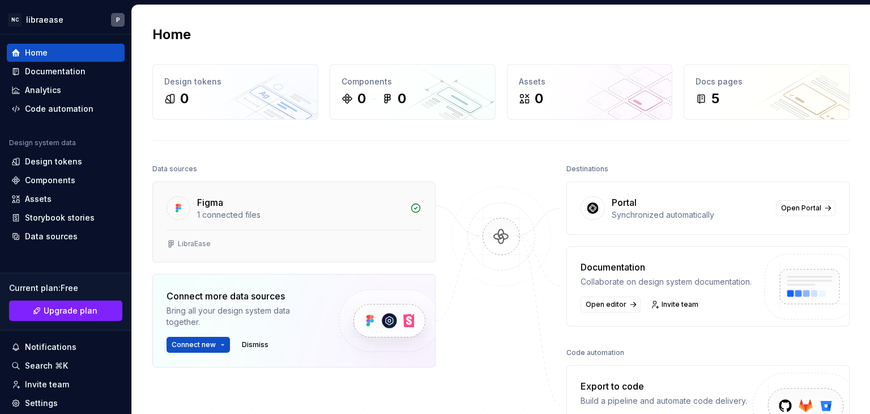
click at [415, 207] on icon at bounding box center [415, 207] width 11 height 11
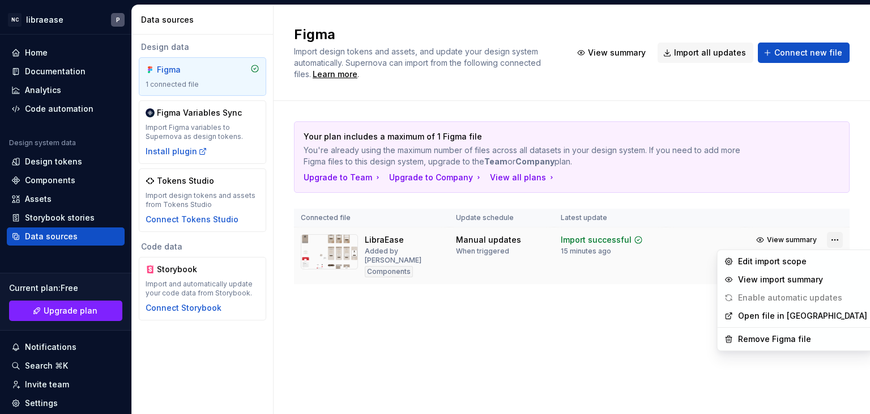
click at [839, 239] on html "NC libraease P Home Documentation Analytics Code automation Design system data …" at bounding box center [435, 207] width 870 height 414
click at [768, 278] on div "View import summary" at bounding box center [802, 279] width 129 height 11
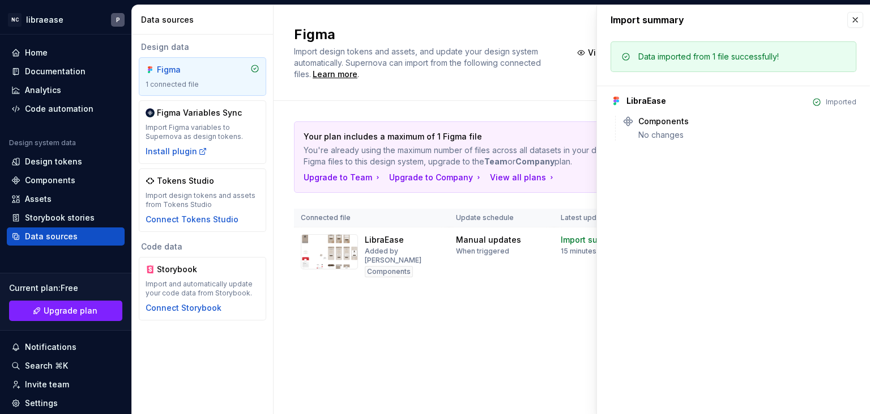
click at [819, 103] on icon at bounding box center [817, 101] width 9 height 9
click at [817, 99] on icon at bounding box center [817, 101] width 9 height 9
click at [693, 126] on div "Components" at bounding box center [748, 121] width 218 height 11
click at [859, 16] on button "button" at bounding box center [856, 20] width 16 height 16
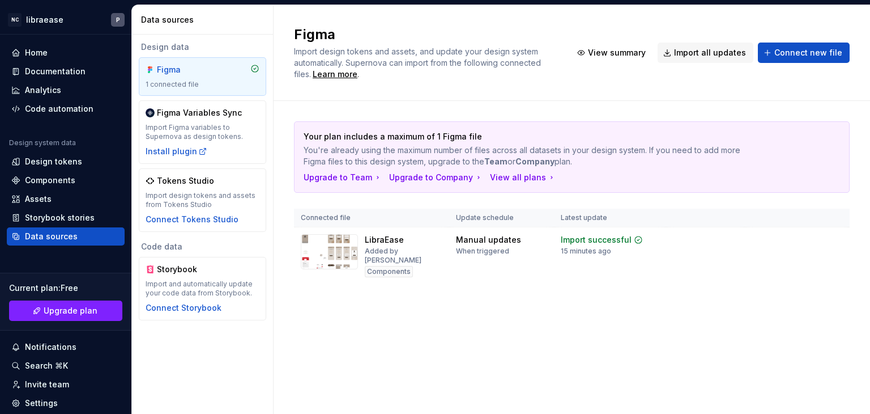
click at [855, 23] on div "Figma Import design tokens and assets, and update your design system automatica…" at bounding box center [572, 53] width 597 height 96
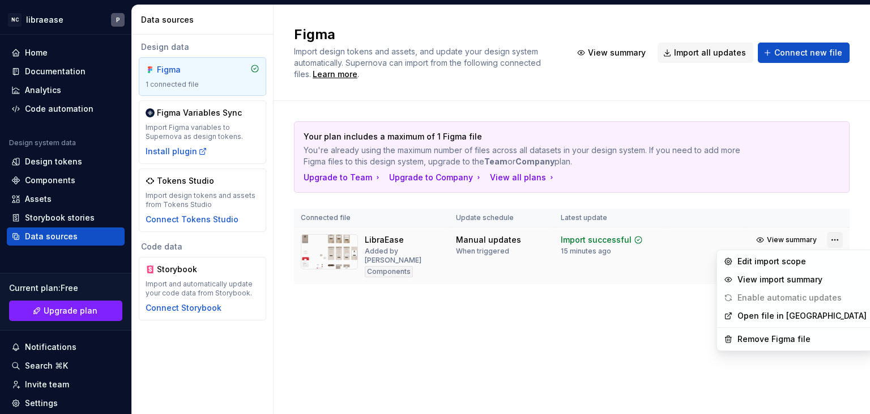
click at [836, 242] on html "NC libraease P Home Documentation Analytics Code automation Design system data …" at bounding box center [435, 207] width 870 height 414
click at [795, 265] on div "Edit import scope" at bounding box center [802, 261] width 129 height 11
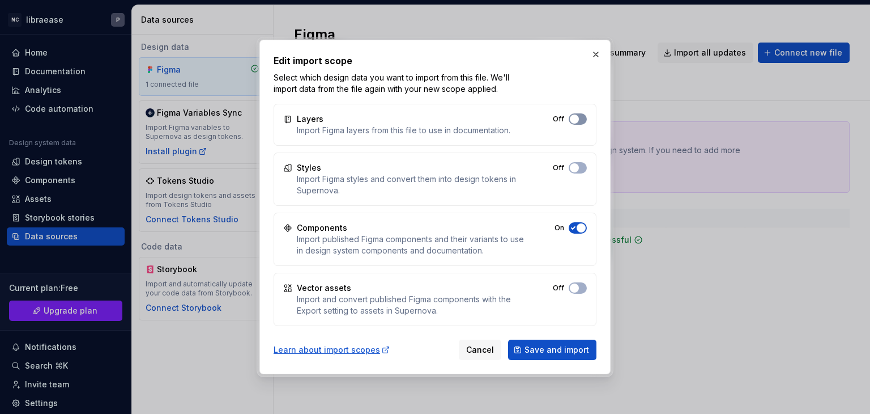
click at [575, 117] on span "button" at bounding box center [574, 118] width 9 height 9
click at [569, 164] on icon "button" at bounding box center [573, 167] width 9 height 7
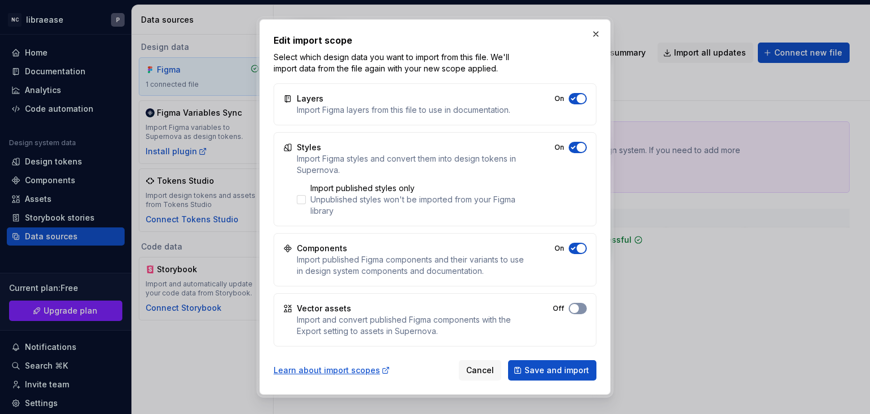
click at [573, 309] on span "button" at bounding box center [574, 308] width 9 height 9
click at [545, 369] on span "Save and import" at bounding box center [557, 369] width 65 height 11
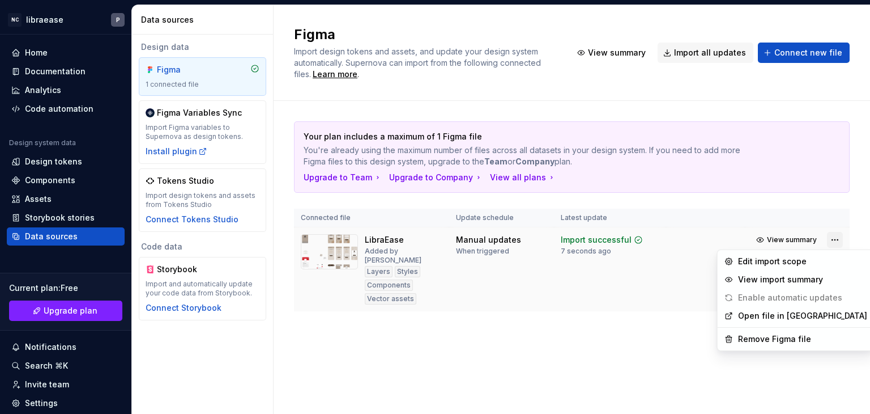
click at [834, 237] on html "NC libraease P Home Documentation Analytics Code automation Design system data …" at bounding box center [435, 207] width 870 height 414
click at [782, 316] on link "Open file in [GEOGRAPHIC_DATA]" at bounding box center [802, 315] width 129 height 11
